Goal: Information Seeking & Learning: Learn about a topic

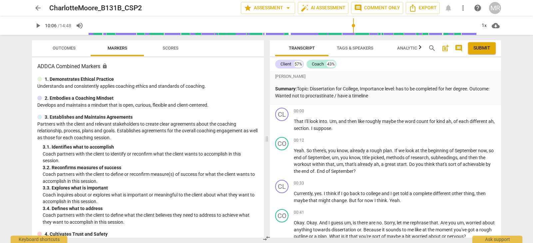
scroll to position [1222, 0]
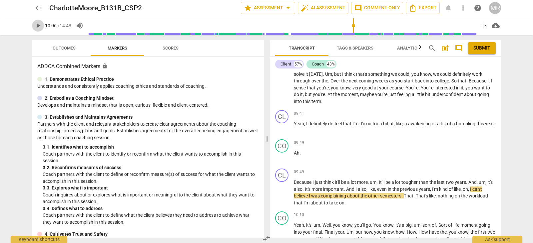
click at [41, 27] on span "play_arrow" at bounding box center [38, 26] width 8 height 8
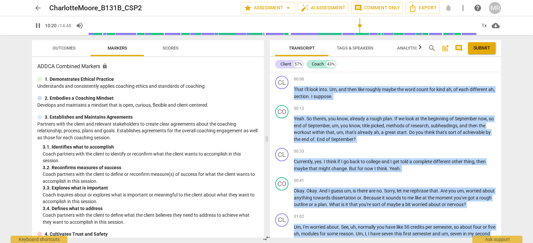
scroll to position [0, 0]
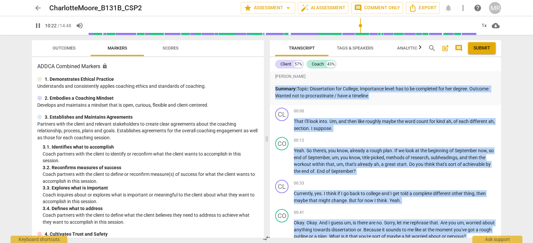
drag, startPoint x: 322, startPoint y: 208, endPoint x: 271, endPoint y: 88, distance: 129.9
click at [271, 88] on div "[PERSON_NAME] Summary: Topic: Dissertation for College, Importance level: has t…" at bounding box center [385, 154] width 231 height 167
copy div "Summary: Topic: Dissertation for College, Importance level: has to be completed…"
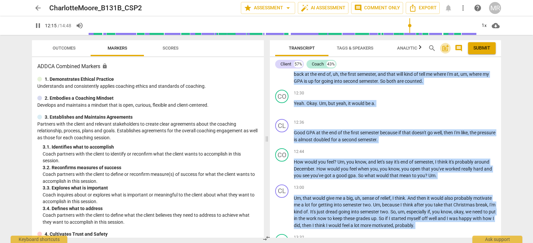
click at [444, 49] on span "post_add" at bounding box center [445, 48] width 8 height 8
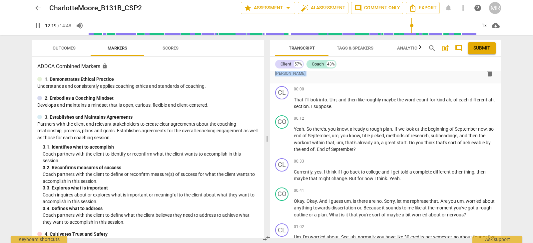
drag, startPoint x: 501, startPoint y: 79, endPoint x: 498, endPoint y: 59, distance: 19.8
click at [498, 59] on div "Transcript Tags & Speakers Analytics search post_add comment Submit Client 57% …" at bounding box center [386, 139] width 239 height 208
click at [498, 59] on div "Client 57% Coach 43% [PERSON_NAME] Summary: Topic: Dissertation for College, Im…" at bounding box center [385, 147] width 231 height 181
click at [305, 75] on span "[PERSON_NAME]" at bounding box center [317, 74] width 30 height 6
click at [328, 74] on div "format_bold format_list_bulleted [PERSON_NAME] delete" at bounding box center [385, 74] width 220 height 12
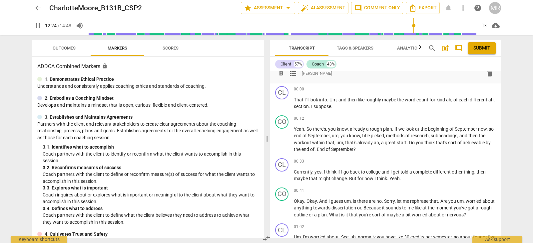
click at [306, 77] on div "format_bold format_list_bulleted [PERSON_NAME] delete" at bounding box center [385, 74] width 220 height 12
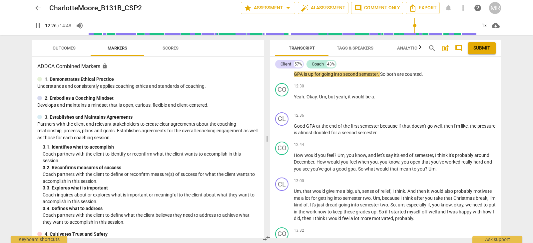
click at [290, 79] on div "[PERSON_NAME] Summary: Topic: Dissertation for College, Importance level: has t…" at bounding box center [385, 154] width 231 height 167
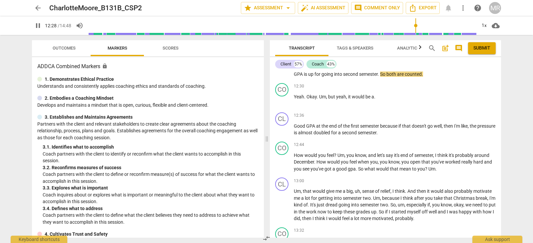
scroll to position [0, 0]
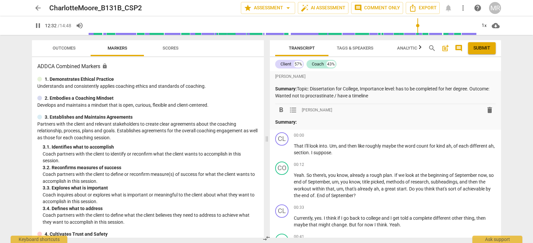
click at [305, 123] on p "Summary:" at bounding box center [385, 122] width 220 height 7
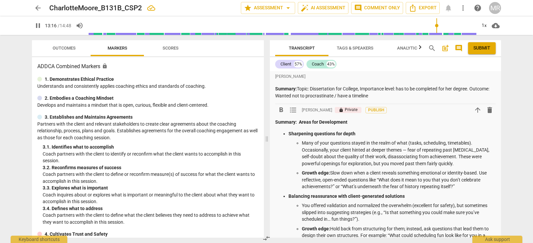
click at [298, 121] on p "Summary: Areas for Development" at bounding box center [385, 122] width 220 height 7
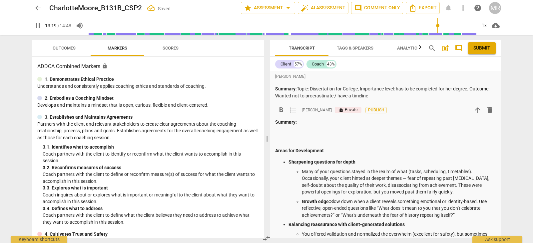
scroll to position [9, 0]
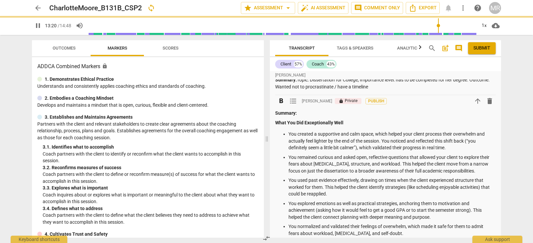
drag, startPoint x: 397, startPoint y: 123, endPoint x: 433, endPoint y: 115, distance: 37.6
click at [397, 123] on p "What You Did Exceptionally Well" at bounding box center [385, 123] width 220 height 7
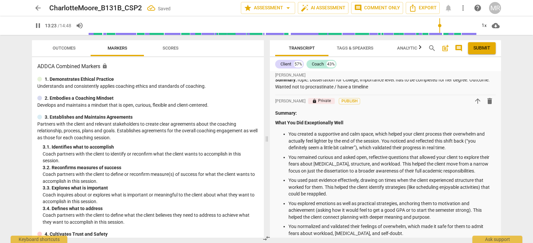
click at [499, 76] on div "Transcript Tags & Speakers Analytics search post_add comment Submit Client 57% …" at bounding box center [386, 139] width 239 height 208
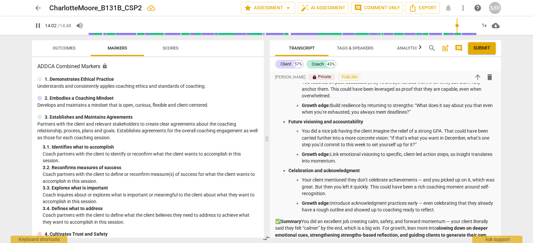
scroll to position [0, 0]
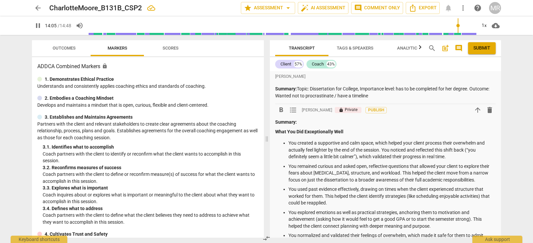
click at [325, 122] on p "Summary:" at bounding box center [385, 122] width 220 height 7
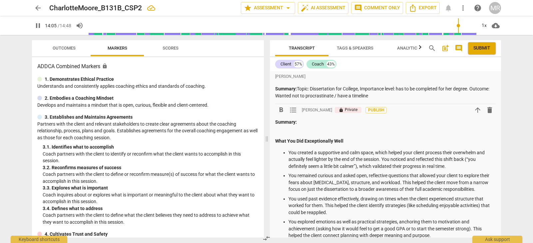
scroll to position [70, 0]
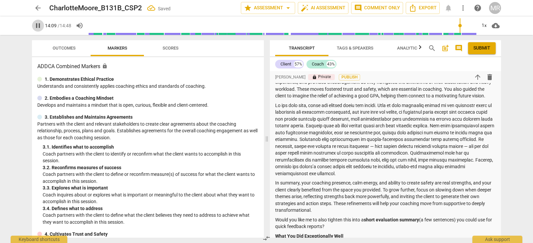
click at [34, 29] on span "pause" at bounding box center [38, 26] width 8 height 8
type input "850"
